Goal: Task Accomplishment & Management: Manage account settings

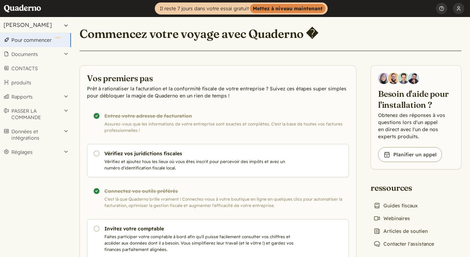
click at [35, 25] on button "Tzali Blanchot" at bounding box center [35, 25] width 71 height 16
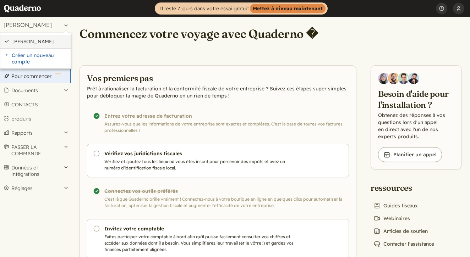
click at [37, 41] on link "Tzali Blanchot" at bounding box center [39, 41] width 55 height 6
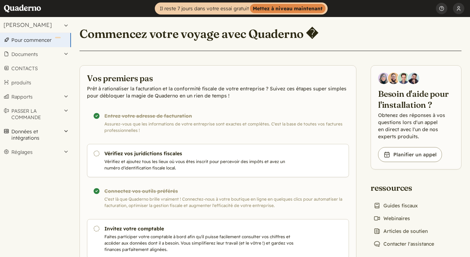
click at [32, 133] on button "Données et intégrations" at bounding box center [35, 134] width 71 height 21
click at [32, 149] on link "Intégrations" at bounding box center [35, 150] width 71 height 10
click at [31, 23] on button "[PERSON_NAME]" at bounding box center [35, 25] width 71 height 16
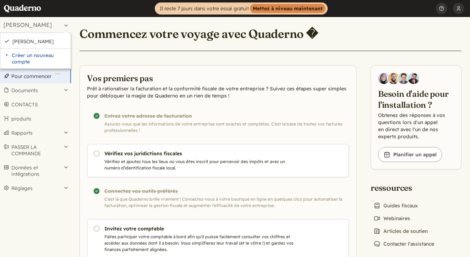
click at [278, 80] on h2 "Vos premiers pas" at bounding box center [218, 78] width 262 height 11
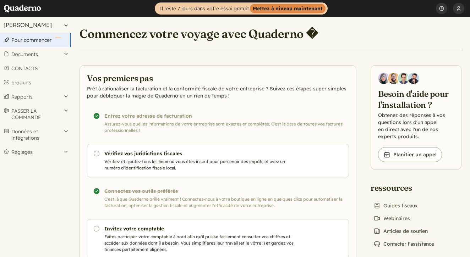
click at [27, 26] on button "Tzali Blanchot" at bounding box center [35, 25] width 71 height 16
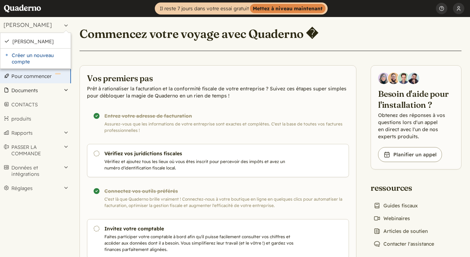
click at [30, 89] on button "Documents" at bounding box center [35, 90] width 71 height 14
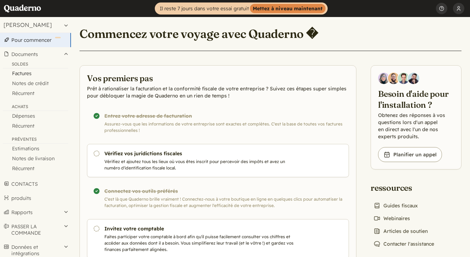
click at [25, 74] on link "Factures" at bounding box center [35, 73] width 71 height 10
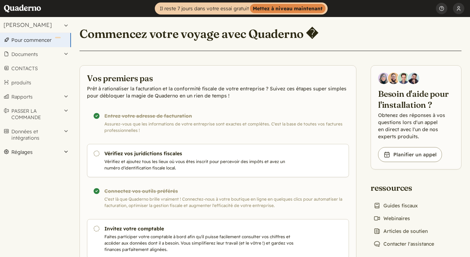
click at [67, 151] on button "Réglages" at bounding box center [35, 152] width 71 height 14
click at [40, 171] on link "Données commerciales" at bounding box center [35, 171] width 71 height 10
click at [32, 53] on button "Documents" at bounding box center [35, 54] width 71 height 14
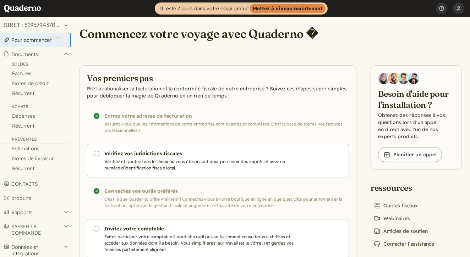
click at [27, 74] on link "Factures" at bounding box center [35, 73] width 71 height 10
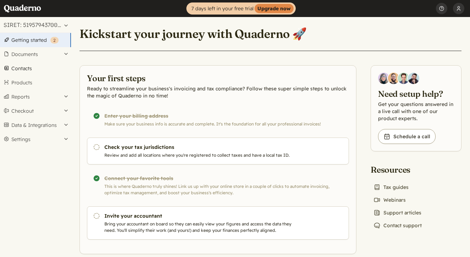
click at [28, 69] on link "Contacts" at bounding box center [35, 68] width 71 height 14
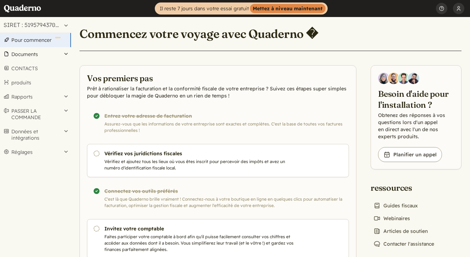
click at [26, 54] on button "Documents" at bounding box center [35, 54] width 71 height 14
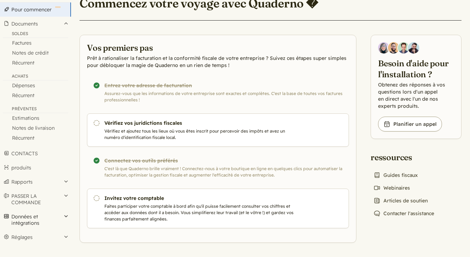
scroll to position [31, 0]
click at [28, 239] on button "Réglages" at bounding box center [35, 237] width 71 height 14
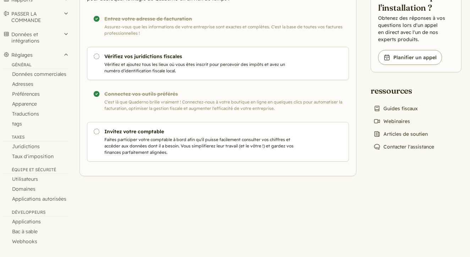
scroll to position [97, 0]
click at [29, 146] on link "Juridictions" at bounding box center [35, 147] width 71 height 10
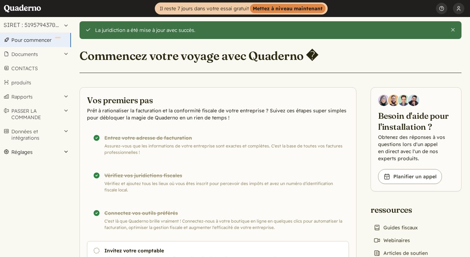
click at [66, 150] on button "Réglages" at bounding box center [35, 152] width 71 height 14
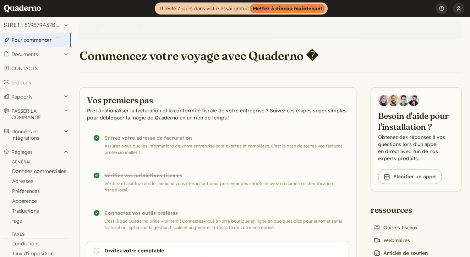
click at [35, 171] on link "Données commerciales" at bounding box center [35, 171] width 71 height 10
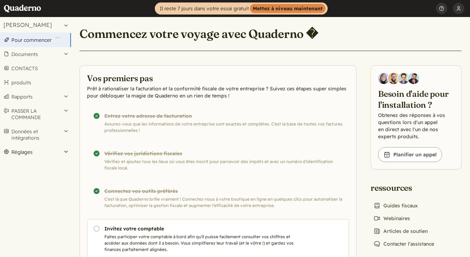
click at [65, 152] on button "Réglages" at bounding box center [35, 152] width 71 height 14
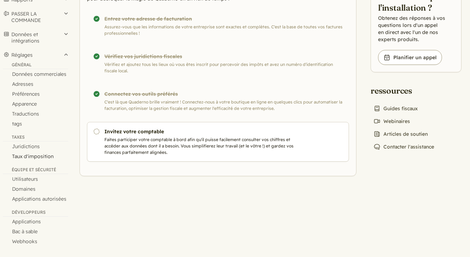
scroll to position [97, 0]
click at [27, 148] on link "Juridictions" at bounding box center [35, 147] width 71 height 10
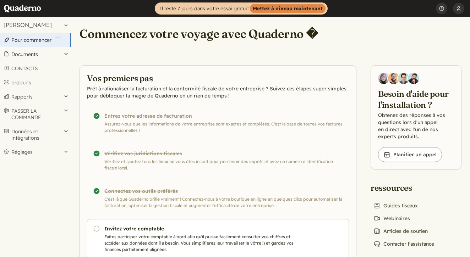
click at [25, 55] on button "Documents" at bounding box center [35, 54] width 71 height 14
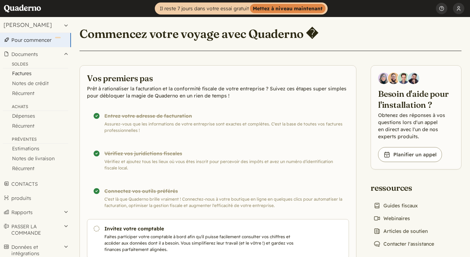
click at [27, 76] on link "Factures" at bounding box center [35, 73] width 71 height 10
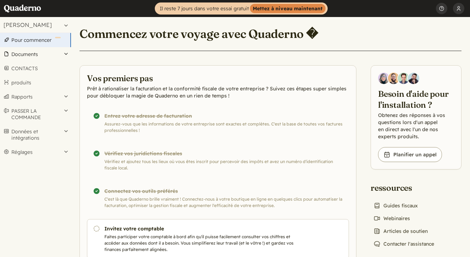
click at [31, 54] on button "Documents" at bounding box center [35, 54] width 71 height 14
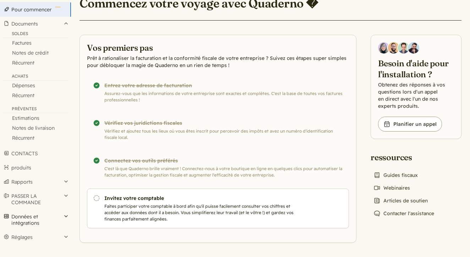
scroll to position [31, 0]
click at [33, 221] on button "Données et intégrations" at bounding box center [35, 220] width 71 height 21
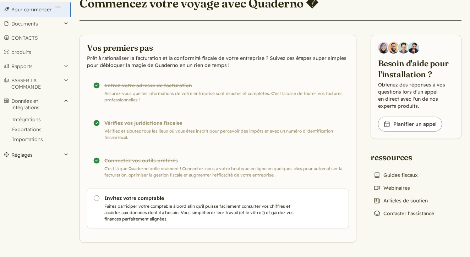
click at [34, 156] on button "Réglages" at bounding box center [35, 155] width 71 height 14
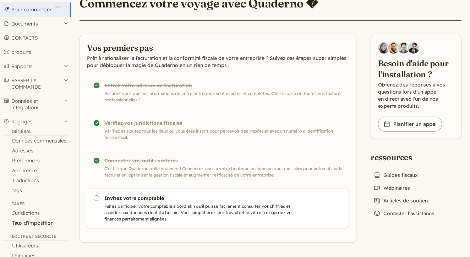
click at [27, 223] on link "Taux d'imposition" at bounding box center [35, 223] width 71 height 10
